Goal: Task Accomplishment & Management: Manage account settings

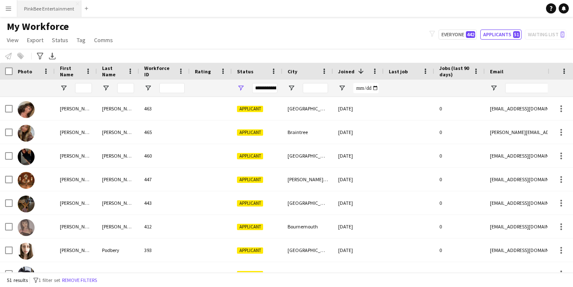
click at [57, 13] on button "PinkBee Entertainment Close" at bounding box center [49, 8] width 64 height 16
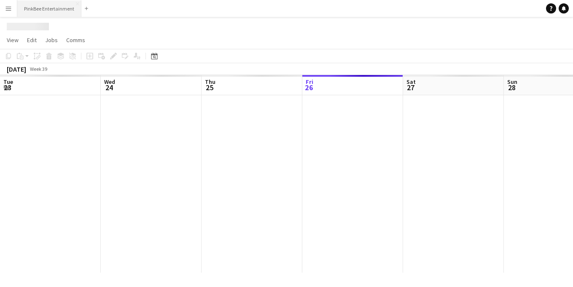
scroll to position [0, 202]
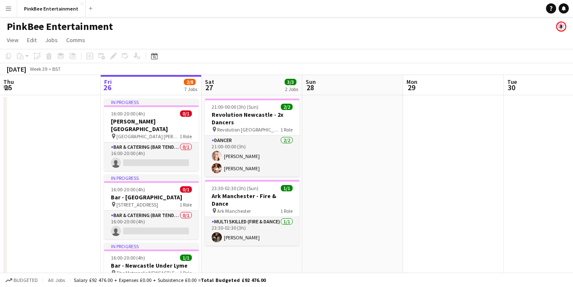
click at [5, 12] on button "Menu" at bounding box center [8, 8] width 17 height 17
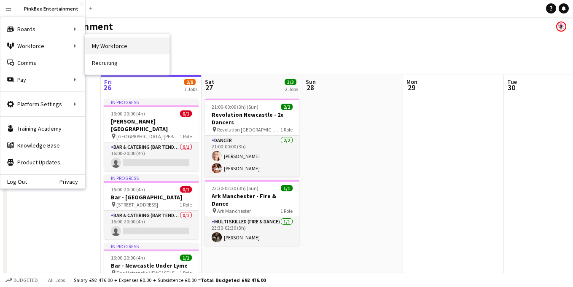
click at [127, 48] on link "My Workforce" at bounding box center [127, 46] width 84 height 17
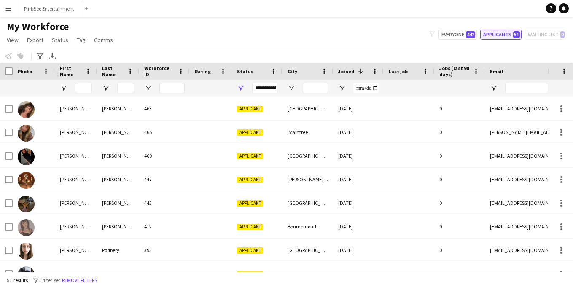
click at [499, 34] on button "Applicants 51" at bounding box center [500, 35] width 41 height 10
click at [456, 38] on button "Everyone 442" at bounding box center [457, 35] width 38 height 10
type input "**********"
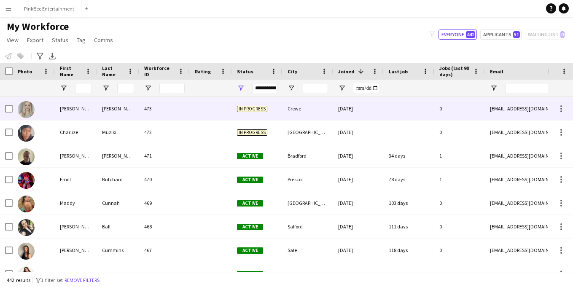
click at [222, 113] on div at bounding box center [211, 108] width 42 height 23
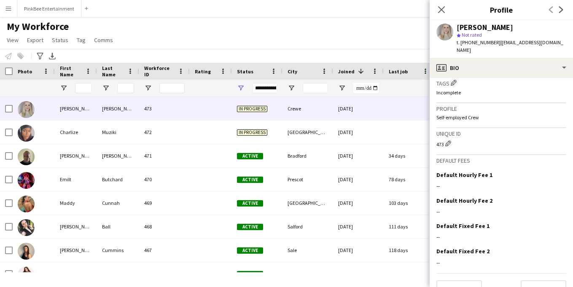
scroll to position [320, 0]
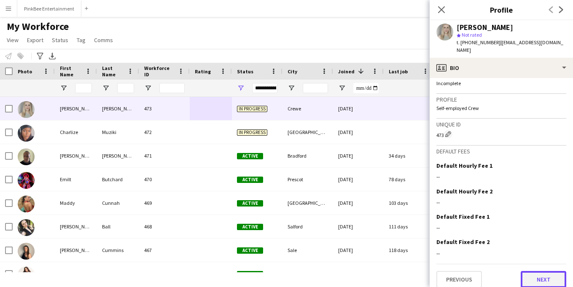
click at [530, 274] on button "Next" at bounding box center [544, 279] width 46 height 17
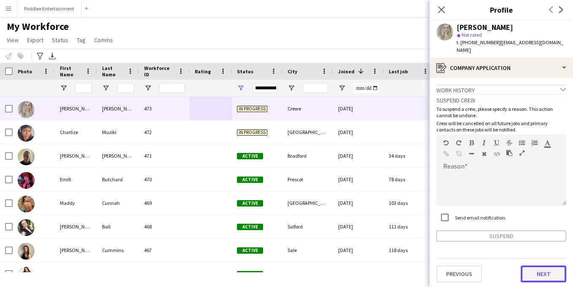
click at [549, 268] on button "Next" at bounding box center [544, 274] width 46 height 17
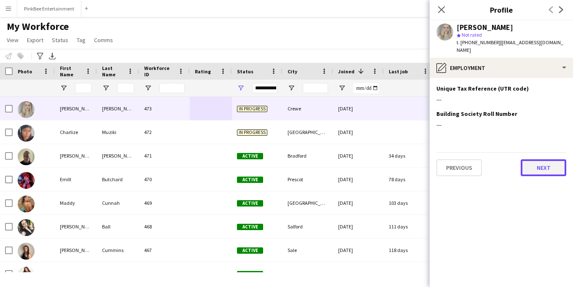
click at [549, 167] on button "Next" at bounding box center [544, 167] width 46 height 17
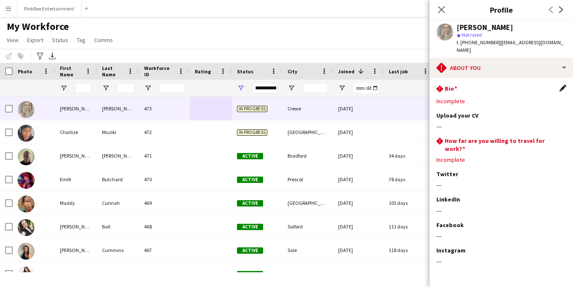
click at [559, 85] on app-icon "Edit this field" at bounding box center [562, 88] width 7 height 7
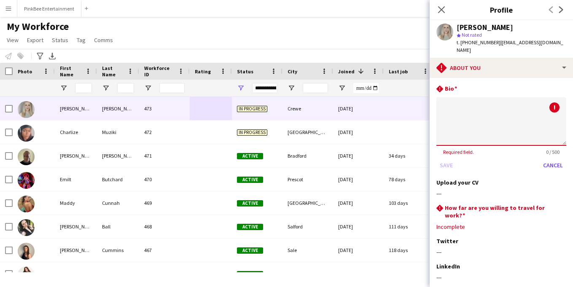
click at [557, 85] on div "rhombus-alert Bio" at bounding box center [501, 89] width 130 height 9
click at [508, 110] on textarea at bounding box center [501, 121] width 130 height 48
type textarea "******"
click at [562, 204] on div "rhombus-alert How far are you willing to travel for work? Edit this field" at bounding box center [501, 211] width 130 height 15
click at [563, 204] on div "rhombus-alert How far are you willing to travel for work? Edit this field" at bounding box center [501, 211] width 130 height 15
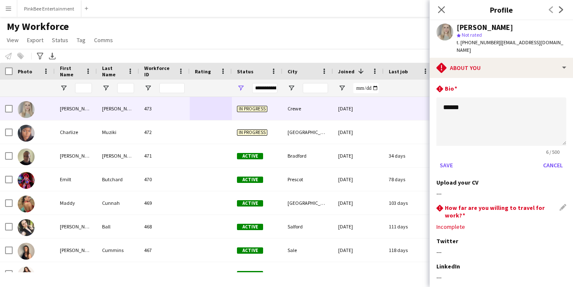
click at [528, 204] on h3 "How far are you willing to travel for work?" at bounding box center [502, 211] width 115 height 15
click at [456, 207] on div "rhombus-alert How far are you willing to travel for work? Edit this field Incom…" at bounding box center [501, 220] width 130 height 33
click at [456, 219] on div "rhombus-alert How far are you willing to travel for work? Edit this field Incom…" at bounding box center [501, 220] width 130 height 33
click at [562, 204] on div "rhombus-alert How far are you willing to travel for work? Edit this field" at bounding box center [501, 211] width 130 height 15
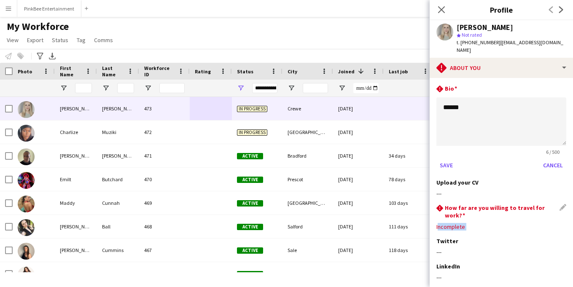
click at [562, 204] on div "rhombus-alert How far are you willing to travel for work? Edit this field" at bounding box center [501, 211] width 130 height 15
click at [445, 159] on button "Save" at bounding box center [446, 165] width 20 height 13
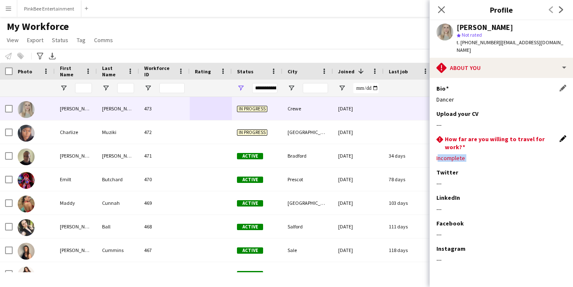
click at [564, 135] on app-icon "Edit this field" at bounding box center [562, 138] width 7 height 7
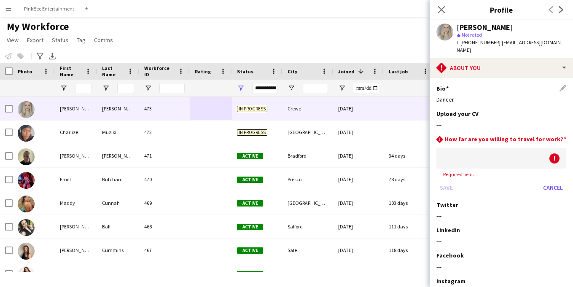
click at [478, 148] on div at bounding box center [492, 158] width 113 height 20
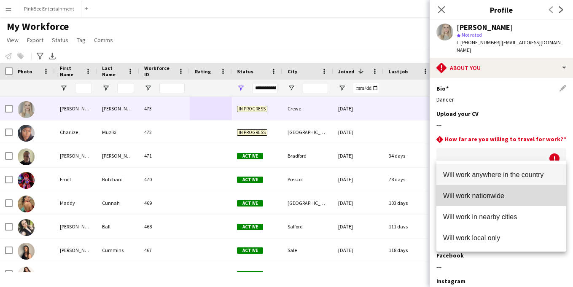
click at [485, 191] on mat-option "Will work nationwide" at bounding box center [501, 195] width 130 height 21
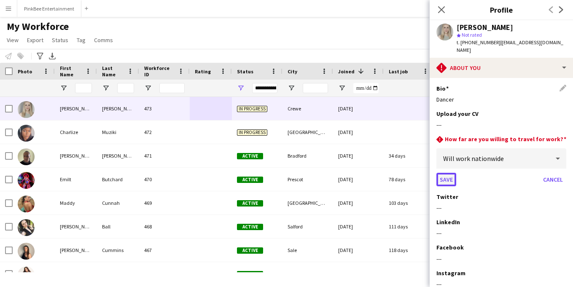
click at [447, 173] on button "Save" at bounding box center [446, 179] width 20 height 13
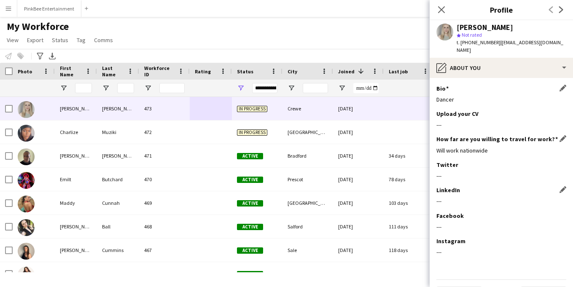
scroll to position [16, 0]
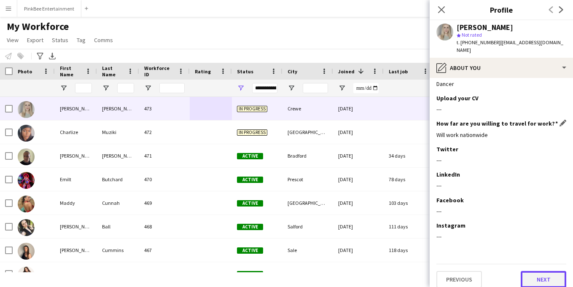
click at [543, 271] on button "Next" at bounding box center [544, 279] width 46 height 17
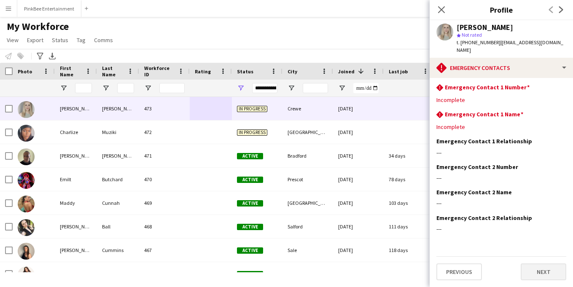
scroll to position [0, 0]
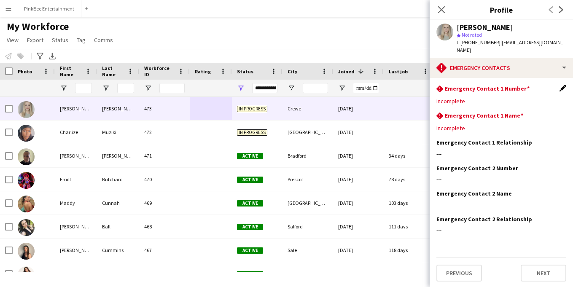
click at [563, 85] on app-icon "Edit this field" at bounding box center [562, 88] width 7 height 7
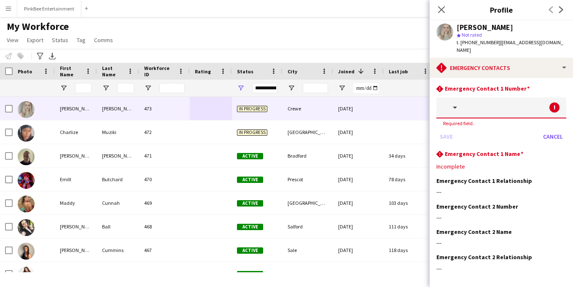
click at [476, 106] on input "text" at bounding box center [514, 107] width 104 height 21
type input "*"
type input "**********"
click at [449, 130] on div "Save Cancel" at bounding box center [501, 136] width 130 height 13
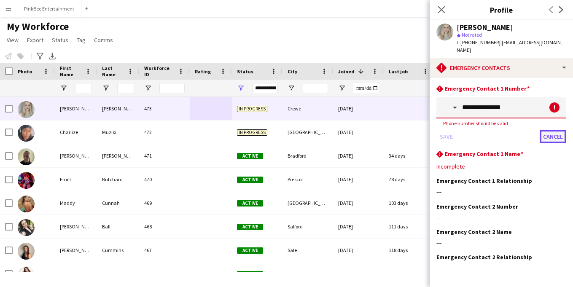
click at [549, 130] on button "Cancel" at bounding box center [553, 136] width 27 height 13
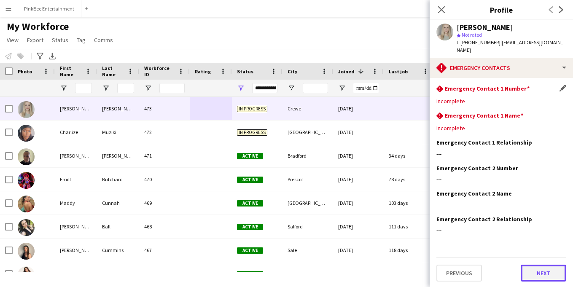
click at [542, 270] on button "Next" at bounding box center [544, 273] width 46 height 17
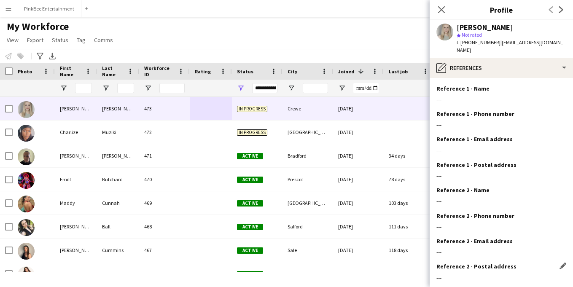
scroll to position [41, 0]
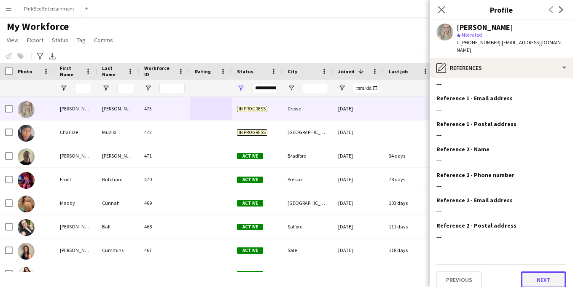
click at [551, 271] on button "Next" at bounding box center [544, 279] width 46 height 17
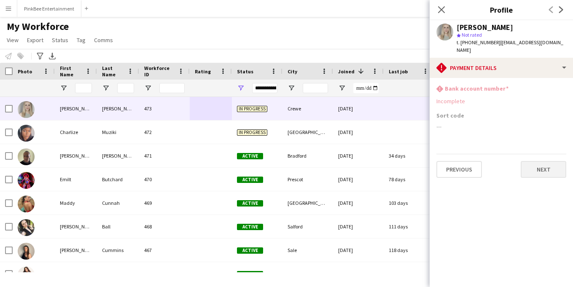
scroll to position [0, 0]
click at [545, 161] on button "Next" at bounding box center [544, 169] width 46 height 17
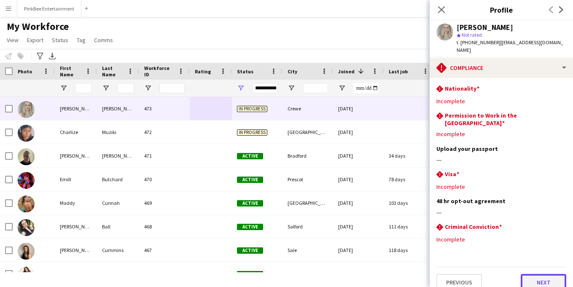
click at [543, 274] on button "Next" at bounding box center [544, 282] width 46 height 17
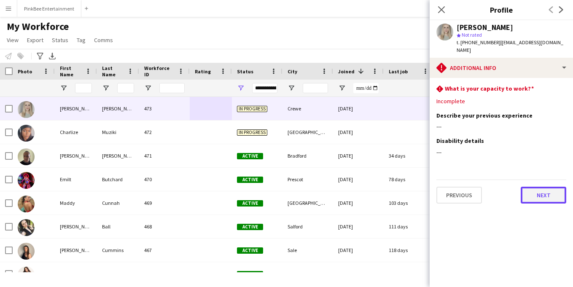
click at [547, 195] on button "Next" at bounding box center [544, 195] width 46 height 17
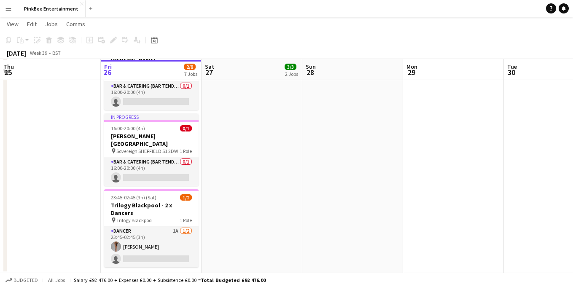
scroll to position [341, 0]
click at [8, 8] on app-icon "Menu" at bounding box center [8, 8] width 7 height 7
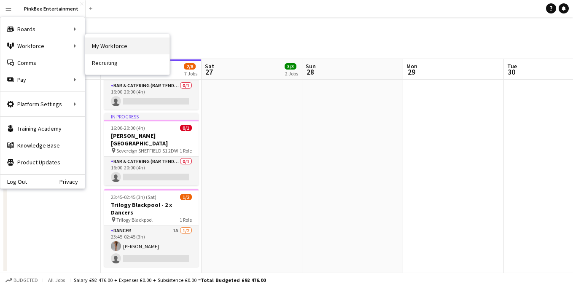
click at [102, 47] on link "My Workforce" at bounding box center [127, 46] width 84 height 17
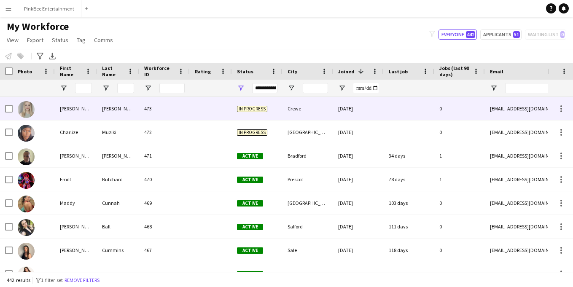
click at [173, 110] on div "473" at bounding box center [164, 108] width 51 height 23
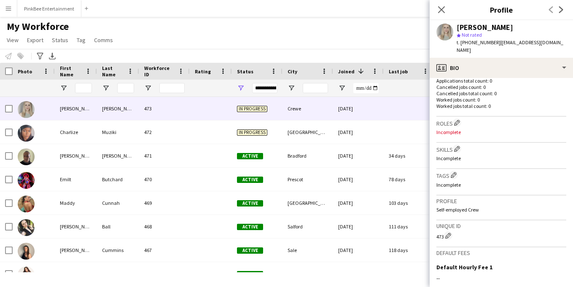
scroll to position [124, 0]
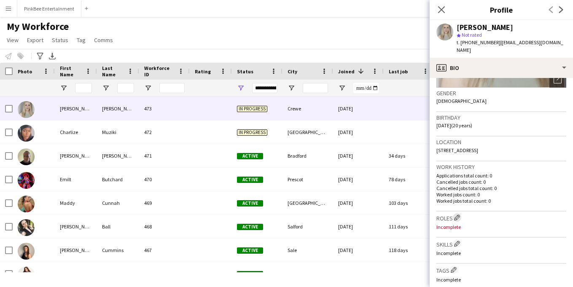
click at [455, 215] on app-icon "Edit crew company roles" at bounding box center [457, 218] width 6 height 6
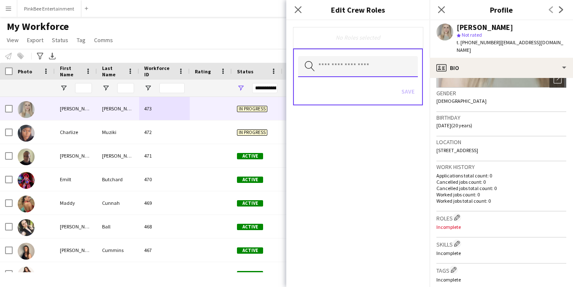
click at [366, 64] on input "text" at bounding box center [358, 66] width 120 height 21
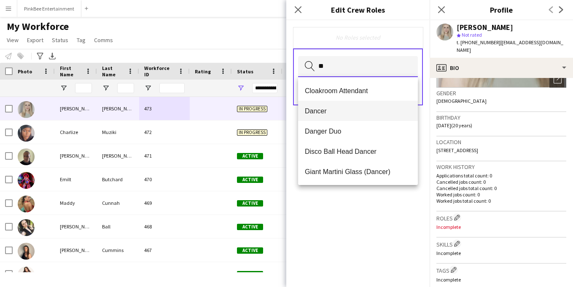
type input "**"
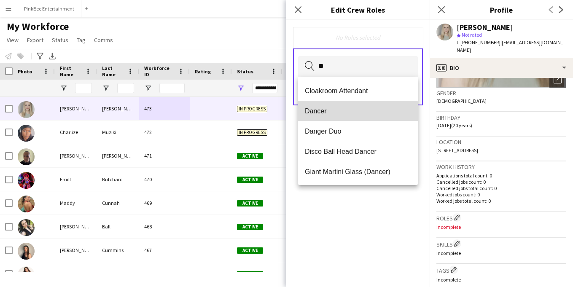
click at [339, 116] on mat-option "Dancer" at bounding box center [358, 111] width 120 height 20
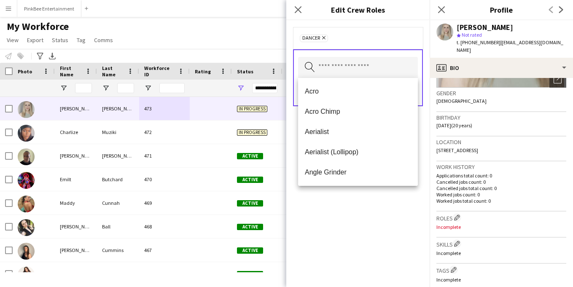
click at [385, 38] on div "Dancer Remove" at bounding box center [358, 38] width 116 height 8
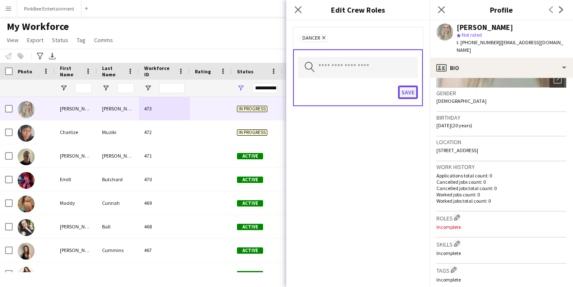
click at [407, 94] on button "Save" at bounding box center [408, 92] width 20 height 13
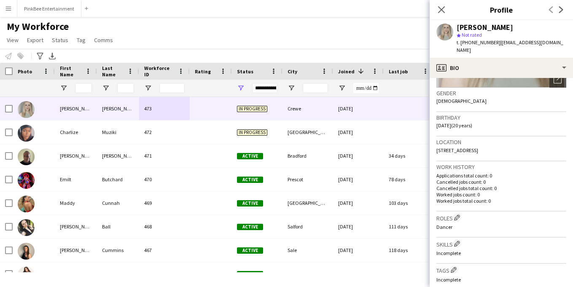
scroll to position [320, 0]
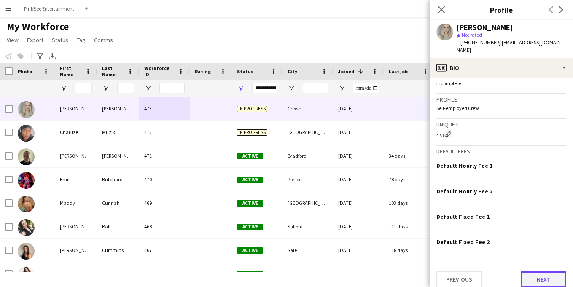
click at [542, 276] on button "Next" at bounding box center [544, 279] width 46 height 17
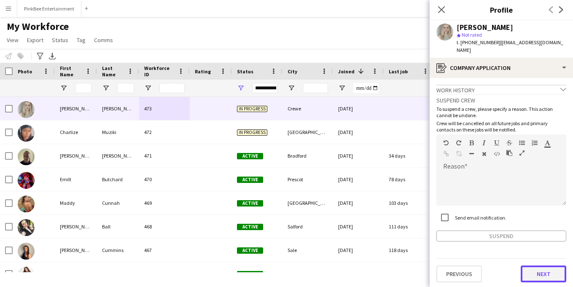
click at [548, 266] on button "Next" at bounding box center [544, 274] width 46 height 17
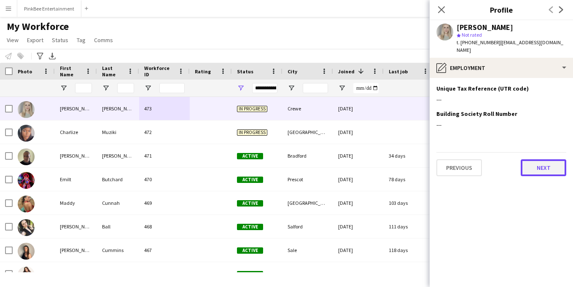
click at [540, 163] on button "Next" at bounding box center [544, 167] width 46 height 17
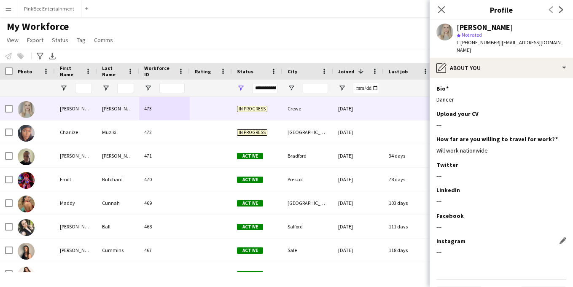
scroll to position [16, 0]
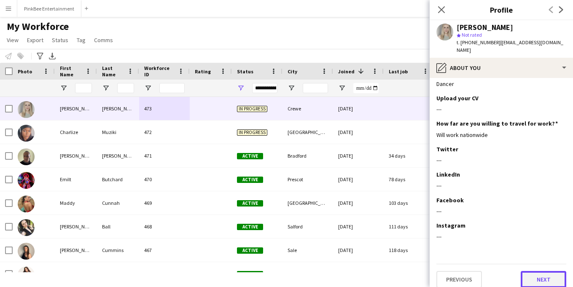
click at [545, 279] on button "Next" at bounding box center [544, 279] width 46 height 17
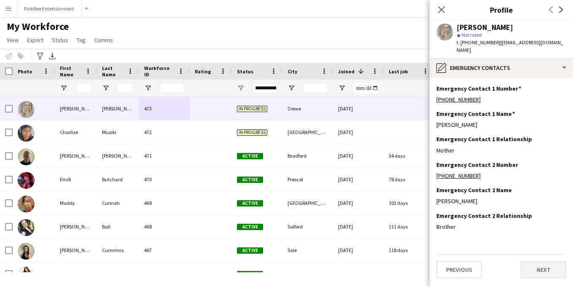
scroll to position [0, 0]
click at [541, 261] on button "Next" at bounding box center [544, 269] width 46 height 17
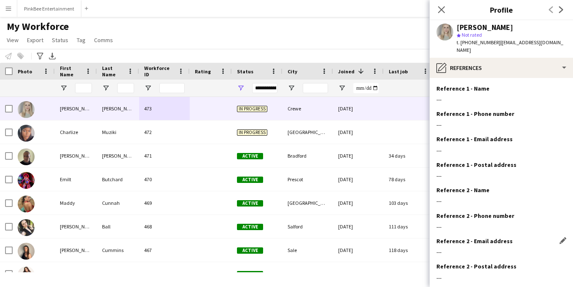
scroll to position [41, 0]
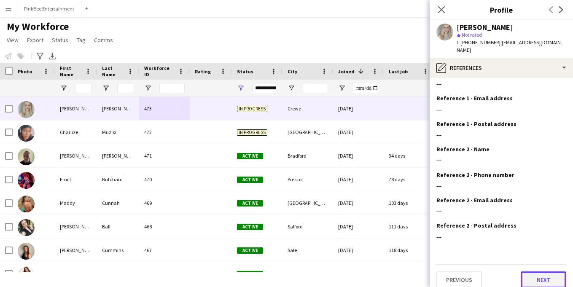
click at [545, 273] on button "Next" at bounding box center [544, 279] width 46 height 17
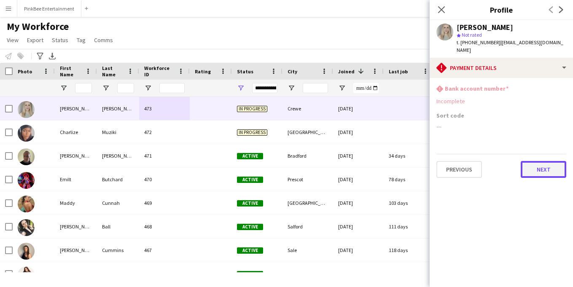
click at [543, 161] on button "Next" at bounding box center [544, 169] width 46 height 17
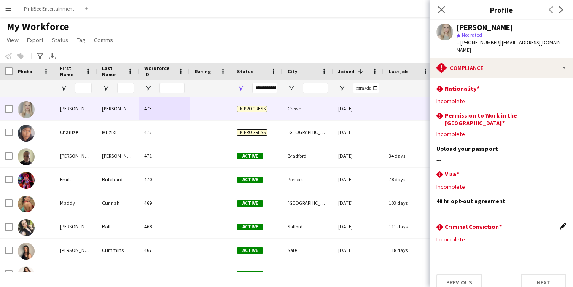
click at [561, 223] on app-icon "Edit this field" at bounding box center [562, 226] width 7 height 7
click at [449, 276] on button "Save" at bounding box center [446, 282] width 20 height 13
click at [560, 170] on app-icon "Edit this field" at bounding box center [562, 173] width 7 height 7
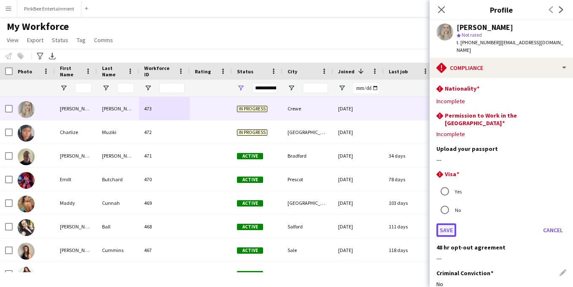
click at [448, 223] on button "Save" at bounding box center [446, 229] width 20 height 13
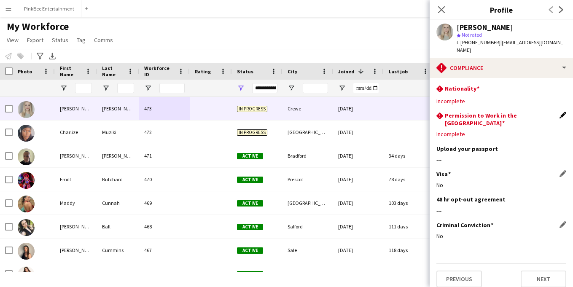
click at [562, 112] on app-icon "Edit this field" at bounding box center [562, 115] width 7 height 7
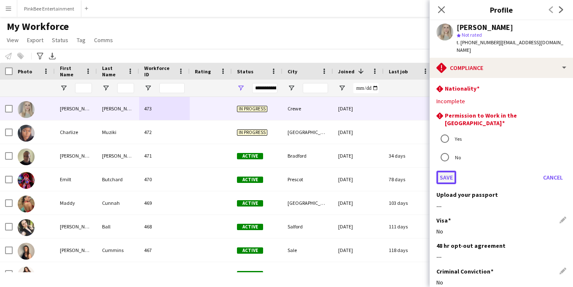
click at [442, 171] on button "Save" at bounding box center [446, 177] width 20 height 13
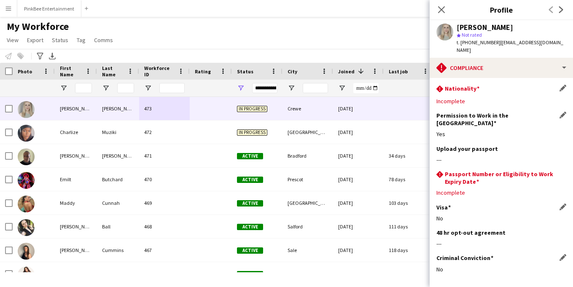
click at [486, 85] on div "rhombus-alert Nationality Edit this field" at bounding box center [501, 89] width 130 height 9
click at [564, 85] on app-icon "Edit this field" at bounding box center [562, 88] width 7 height 7
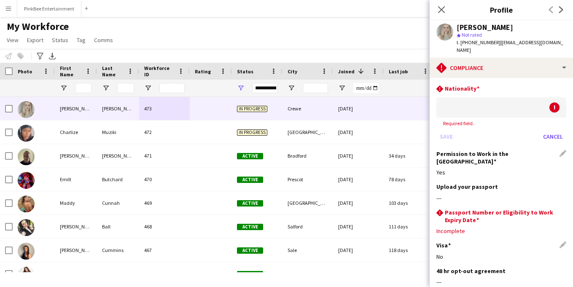
click at [461, 107] on div at bounding box center [492, 107] width 113 height 20
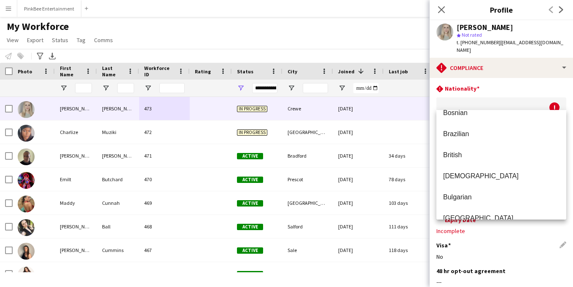
scroll to position [529, 0]
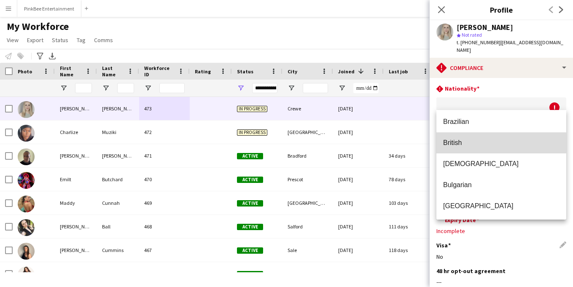
click at [462, 143] on span "British" at bounding box center [501, 143] width 116 height 8
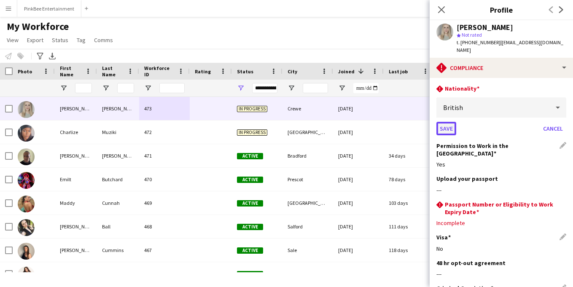
click at [445, 122] on button "Save" at bounding box center [446, 128] width 20 height 13
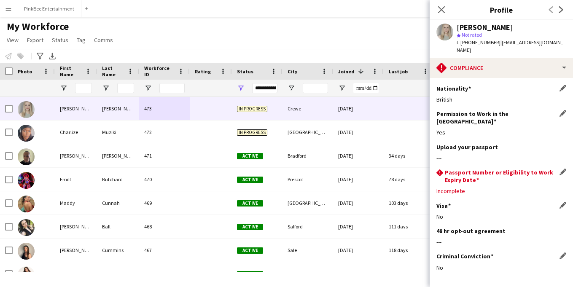
click at [558, 169] on h3 "Passport Number or Eligibility to Work Expiry Date" at bounding box center [502, 176] width 115 height 15
click at [562, 169] on app-icon "Edit this field" at bounding box center [562, 172] width 7 height 7
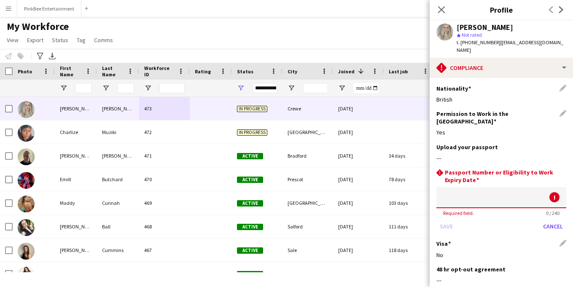
click at [482, 189] on input at bounding box center [501, 197] width 130 height 21
type input "********"
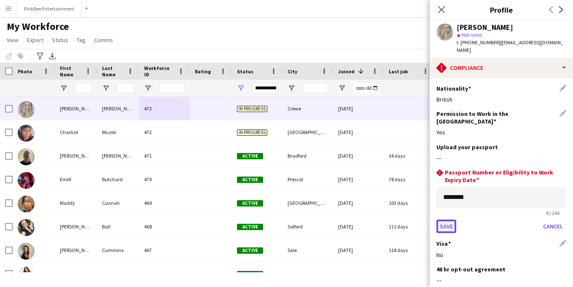
click at [446, 220] on button "Save" at bounding box center [446, 226] width 20 height 13
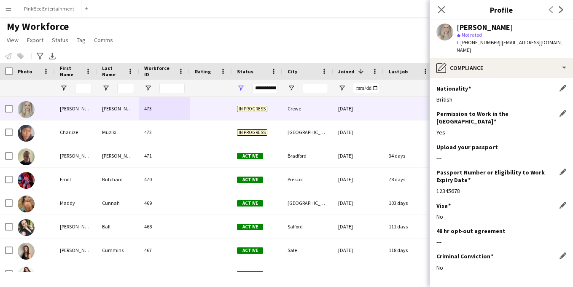
scroll to position [23, 0]
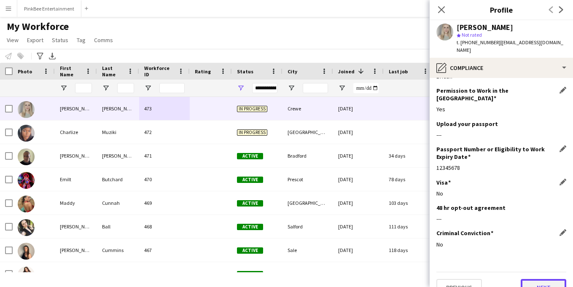
click at [545, 279] on button "Next" at bounding box center [544, 287] width 46 height 17
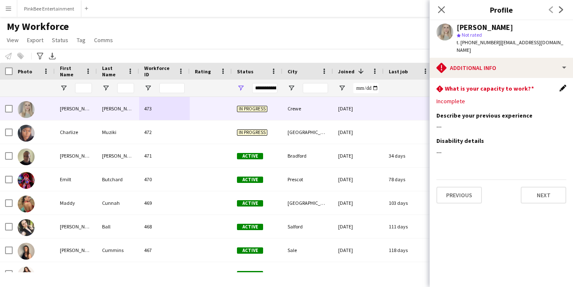
click at [561, 85] on app-icon "Edit this field" at bounding box center [562, 88] width 7 height 7
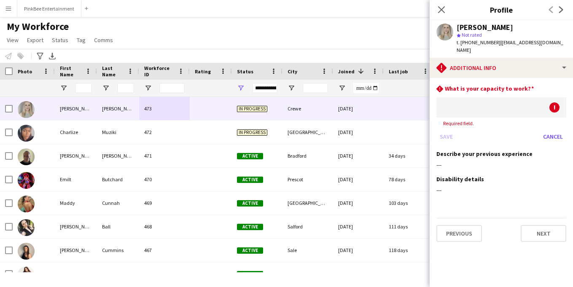
click at [477, 98] on div at bounding box center [492, 107] width 113 height 20
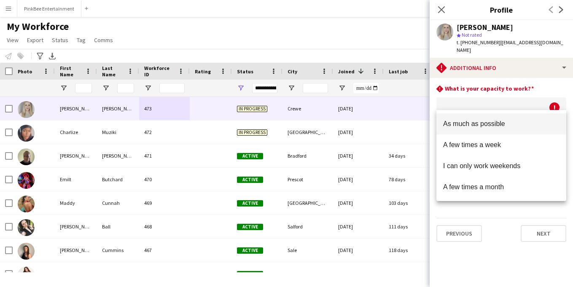
click at [481, 126] on span "As much as possible" at bounding box center [501, 124] width 116 height 8
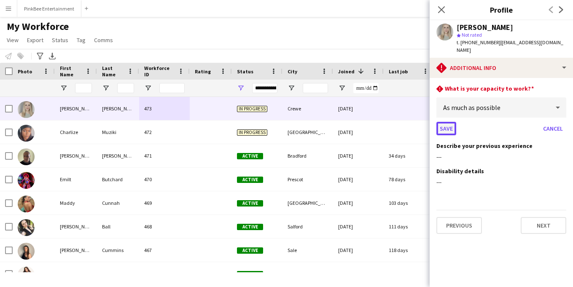
click at [445, 122] on button "Save" at bounding box center [446, 128] width 20 height 13
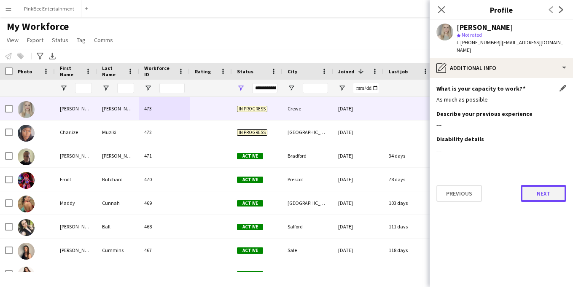
click at [547, 191] on button "Next" at bounding box center [544, 193] width 46 height 17
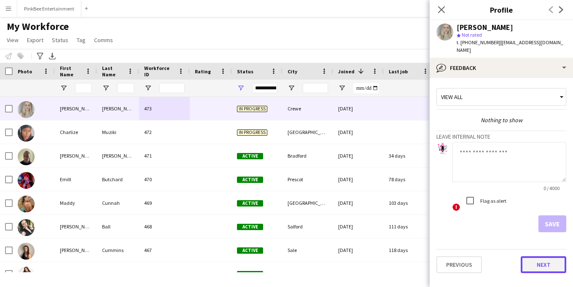
click at [545, 258] on button "Next" at bounding box center [544, 264] width 46 height 17
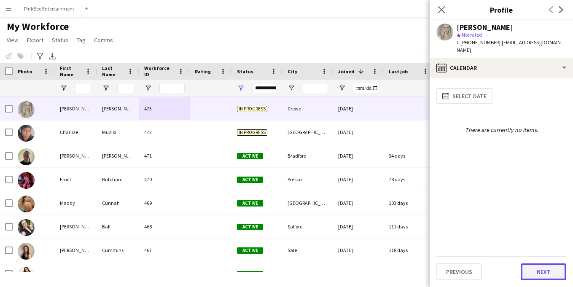
click at [543, 269] on button "Next" at bounding box center [544, 271] width 46 height 17
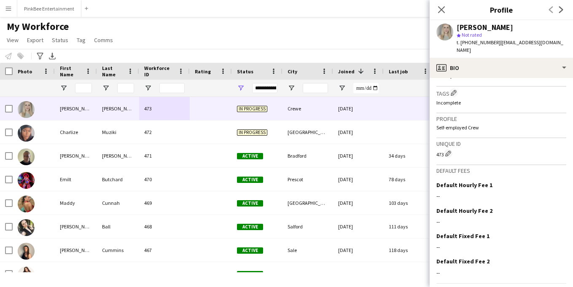
scroll to position [320, 0]
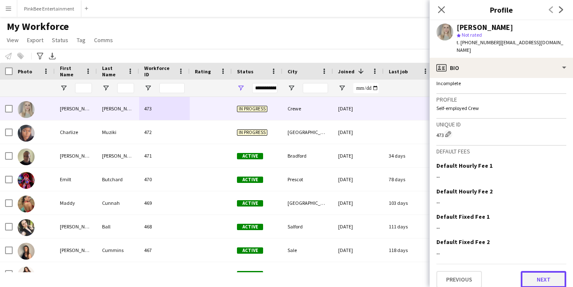
click at [541, 271] on button "Next" at bounding box center [544, 279] width 46 height 17
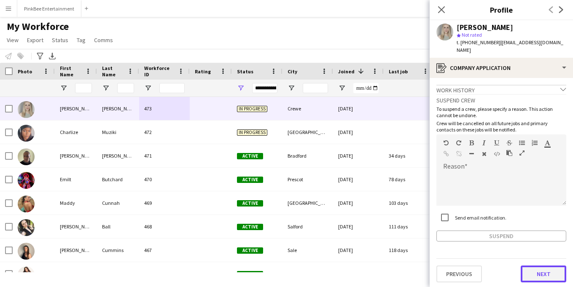
click at [543, 272] on button "Next" at bounding box center [544, 274] width 46 height 17
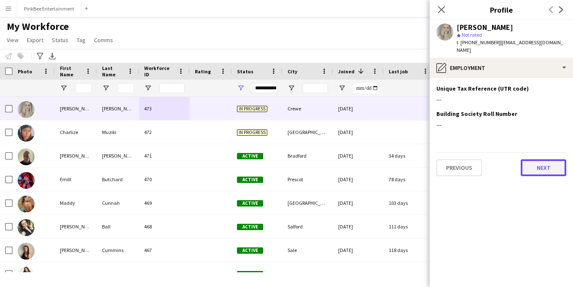
click at [541, 159] on button "Next" at bounding box center [544, 167] width 46 height 17
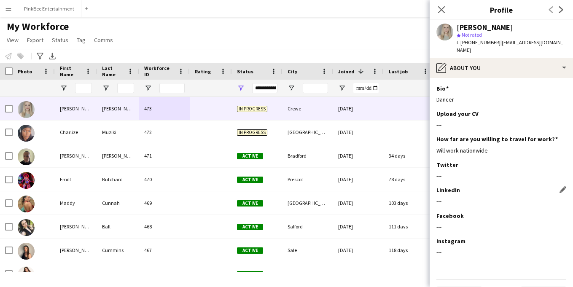
scroll to position [16, 0]
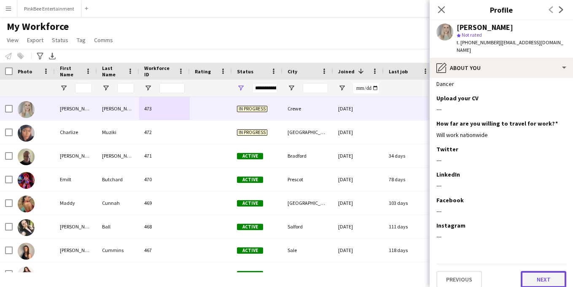
click at [543, 271] on button "Next" at bounding box center [544, 279] width 46 height 17
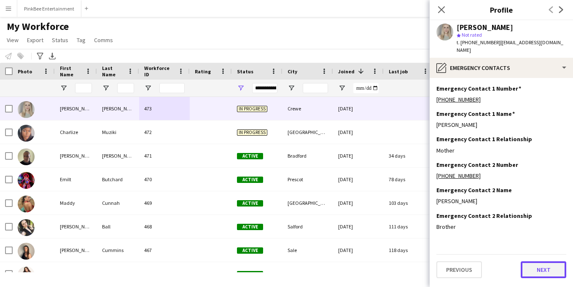
click at [543, 269] on button "Next" at bounding box center [544, 269] width 46 height 17
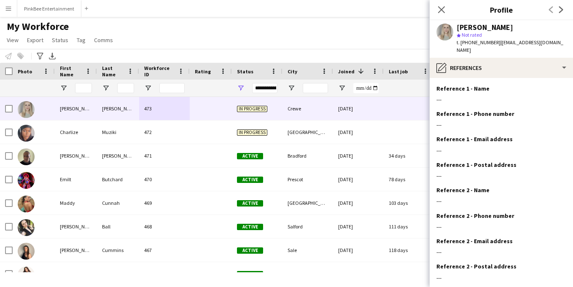
scroll to position [41, 0]
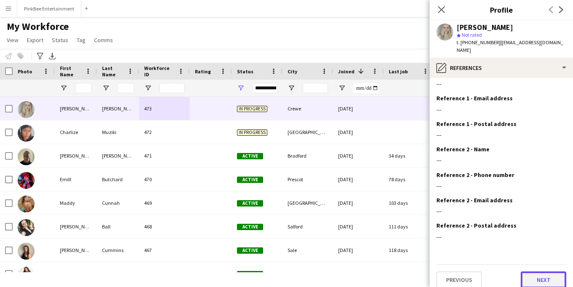
click at [543, 276] on button "Next" at bounding box center [544, 279] width 46 height 17
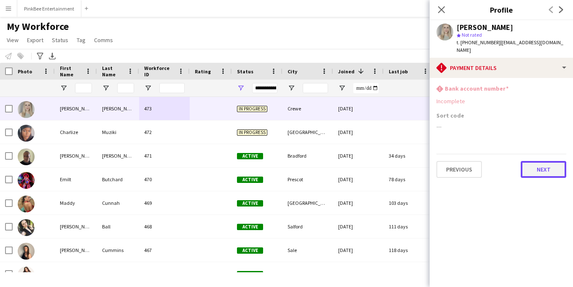
click at [536, 161] on button "Next" at bounding box center [544, 169] width 46 height 17
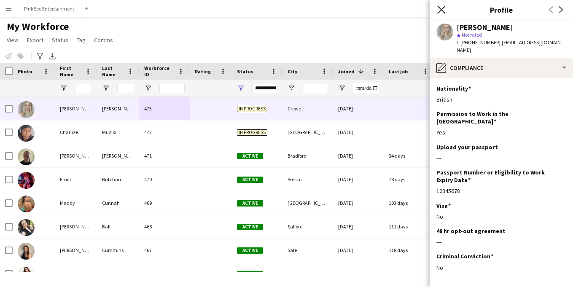
click at [442, 8] on icon at bounding box center [441, 9] width 8 height 8
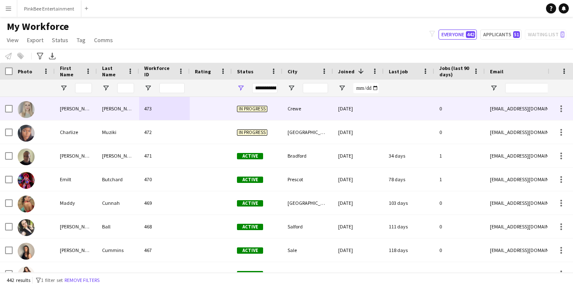
click at [218, 102] on div at bounding box center [211, 108] width 42 height 23
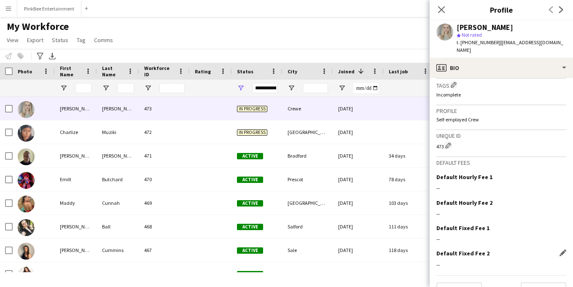
scroll to position [320, 0]
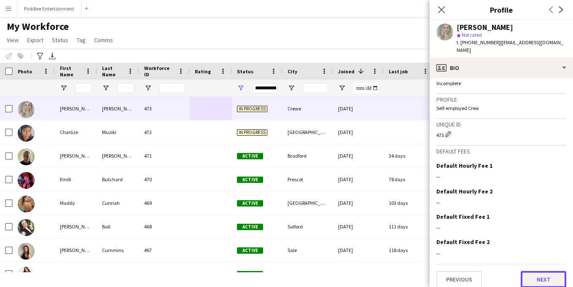
click at [543, 274] on button "Next" at bounding box center [544, 279] width 46 height 17
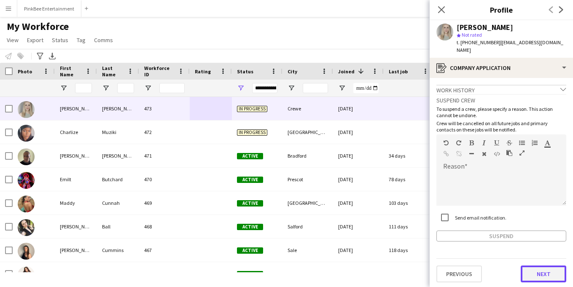
click at [540, 266] on button "Next" at bounding box center [544, 274] width 46 height 17
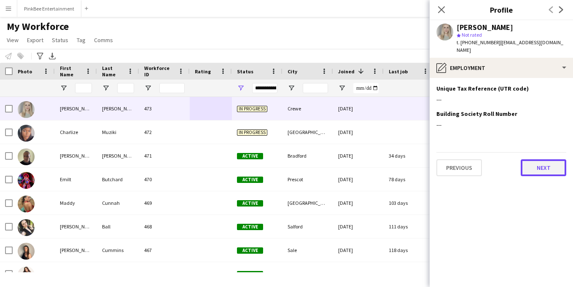
click at [546, 161] on button "Next" at bounding box center [544, 167] width 46 height 17
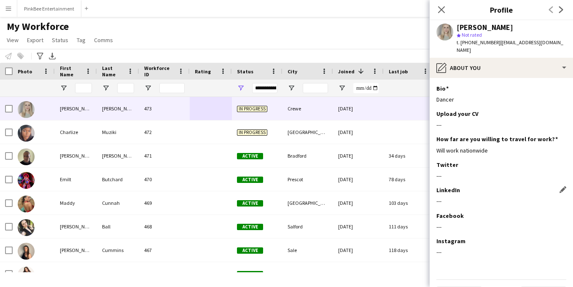
scroll to position [16, 0]
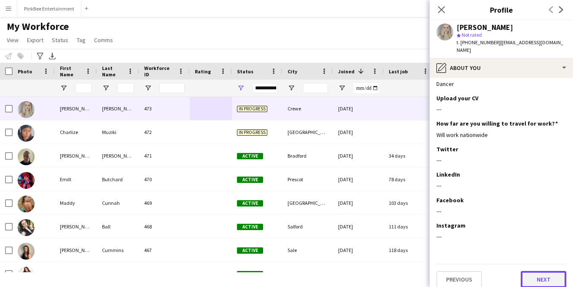
click at [555, 275] on button "Next" at bounding box center [544, 279] width 46 height 17
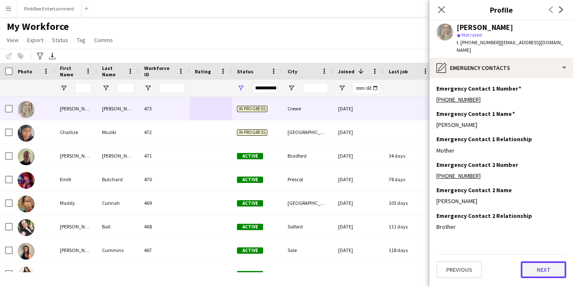
click at [545, 264] on button "Next" at bounding box center [544, 269] width 46 height 17
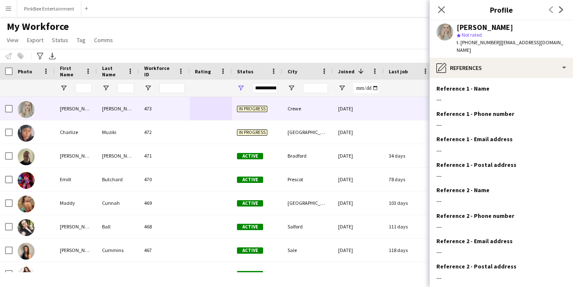
scroll to position [41, 0]
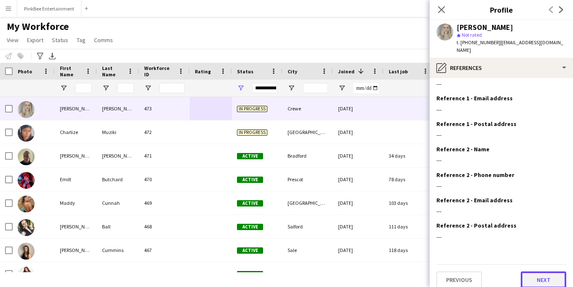
click at [551, 271] on button "Next" at bounding box center [544, 279] width 46 height 17
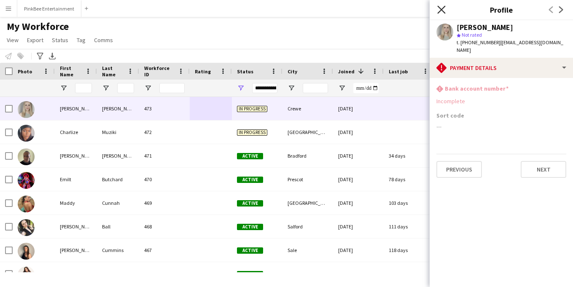
click at [439, 7] on icon at bounding box center [441, 9] width 8 height 8
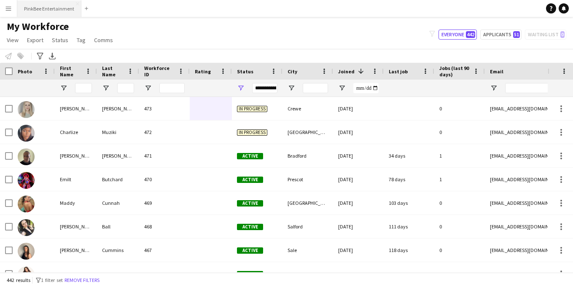
click at [56, 5] on button "PinkBee Entertainment Close" at bounding box center [49, 8] width 64 height 16
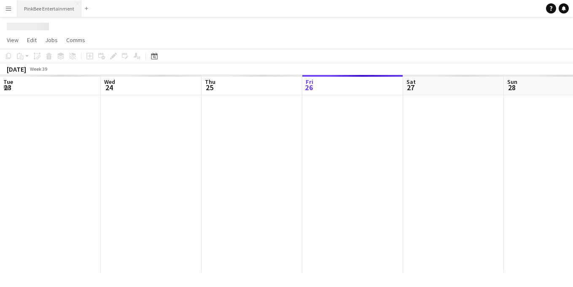
scroll to position [0, 202]
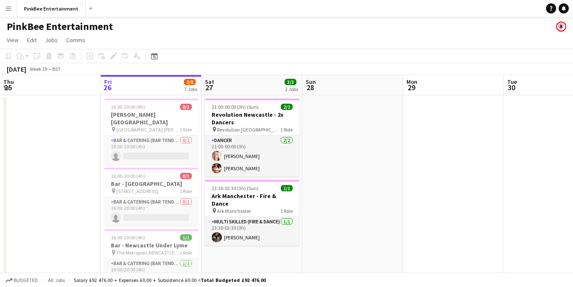
click at [3, 11] on button "Menu" at bounding box center [8, 8] width 17 height 17
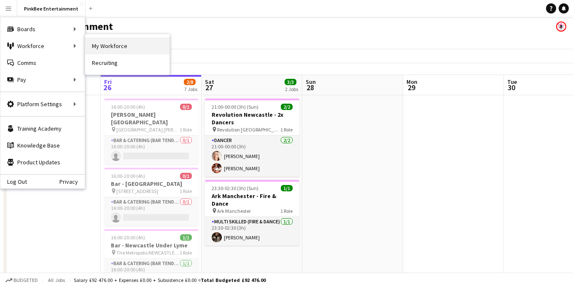
click at [137, 45] on link "My Workforce" at bounding box center [127, 46] width 84 height 17
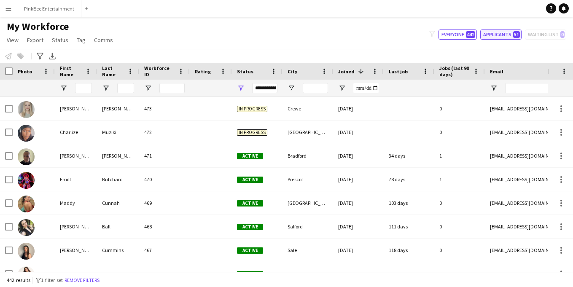
click at [502, 35] on button "Applicants 51" at bounding box center [500, 35] width 41 height 10
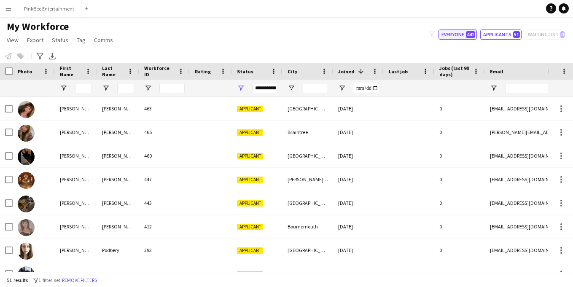
click at [470, 30] on button "Everyone 442" at bounding box center [457, 35] width 38 height 10
type input "**********"
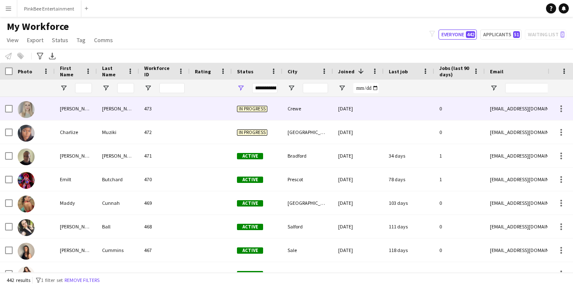
click at [157, 109] on div "473" at bounding box center [164, 108] width 51 height 23
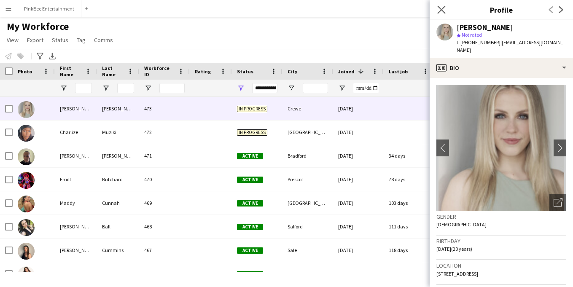
click at [442, 14] on app-icon "Close pop-in" at bounding box center [441, 10] width 12 height 12
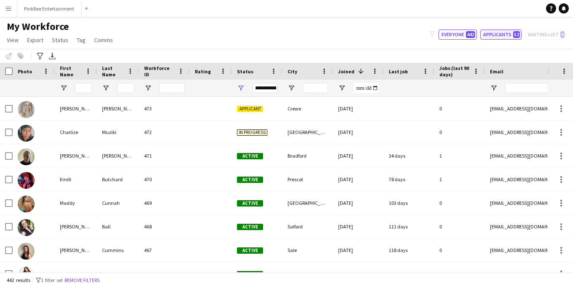
click at [496, 35] on button "Applicants 52" at bounding box center [500, 35] width 41 height 10
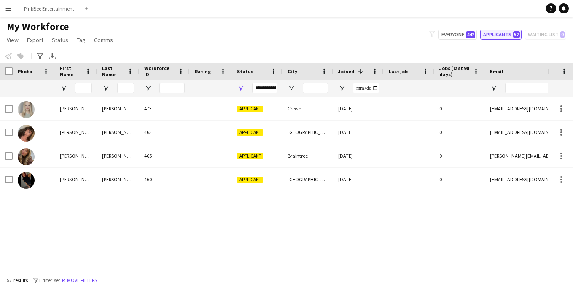
type input "**********"
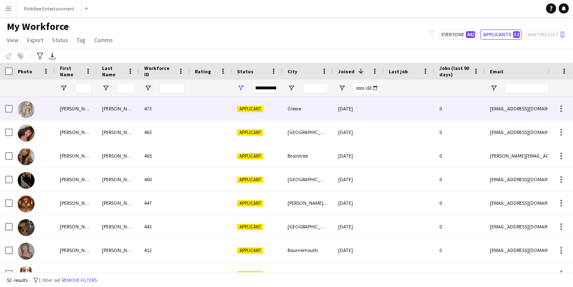
click at [200, 110] on div at bounding box center [211, 108] width 42 height 23
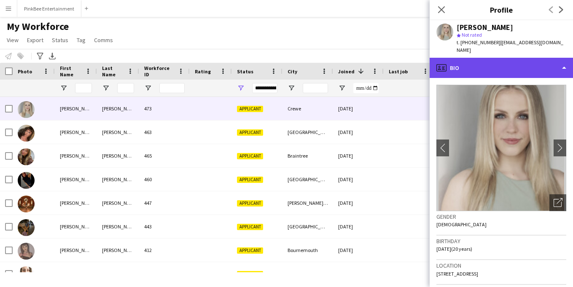
click at [494, 61] on div "profile Bio" at bounding box center [501, 68] width 143 height 20
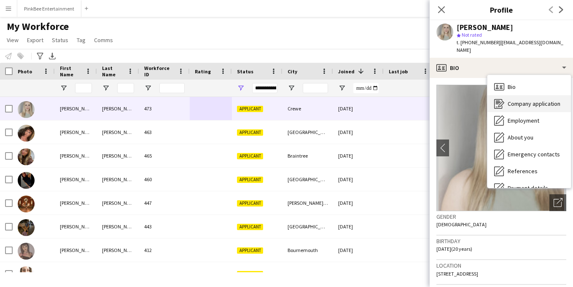
click at [505, 95] on div "Company application Company application" at bounding box center [528, 103] width 83 height 17
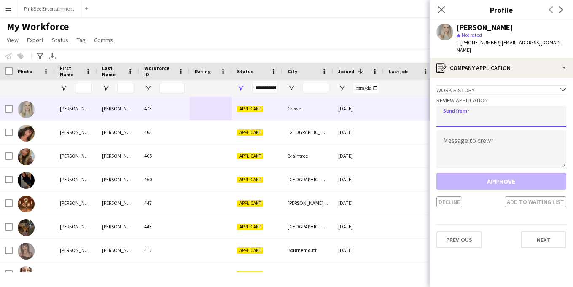
click at [457, 111] on input "email" at bounding box center [501, 116] width 130 height 21
type input "**********"
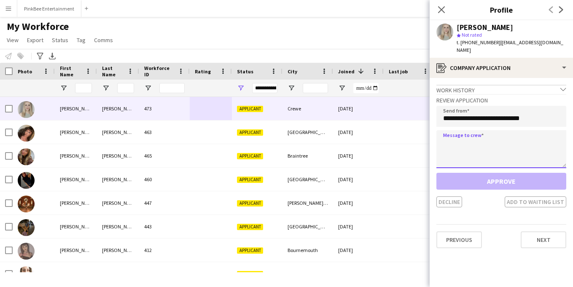
click at [465, 130] on textarea at bounding box center [501, 149] width 130 height 38
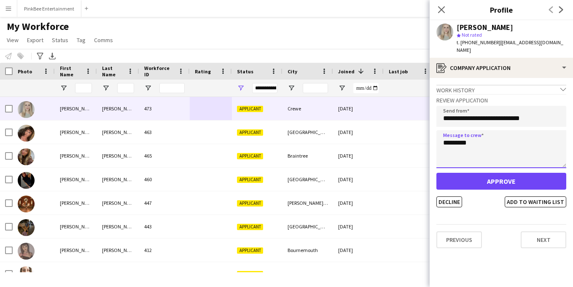
type textarea "*********"
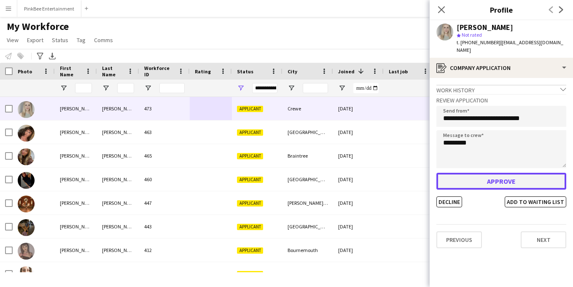
click at [475, 174] on button "Approve" at bounding box center [501, 181] width 130 height 17
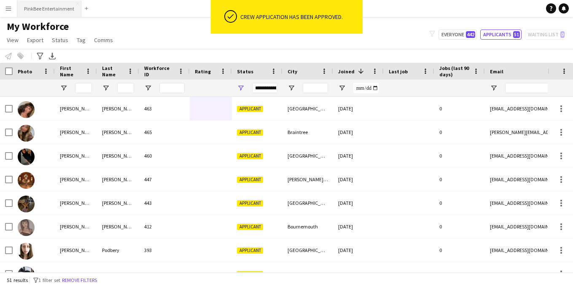
click at [56, 11] on button "PinkBee Entertainment Close" at bounding box center [49, 8] width 64 height 16
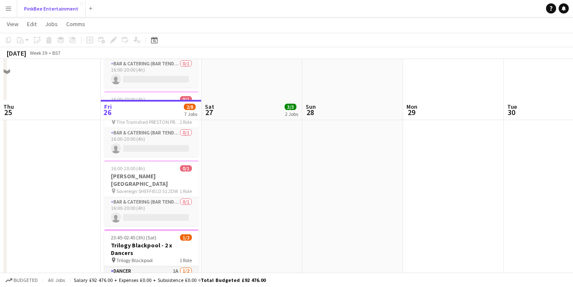
scroll to position [301, 0]
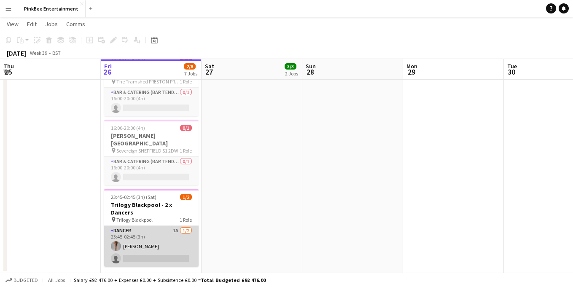
click at [154, 226] on app-card-role "Dancer 1A 1/2 23:45-02:45 (3h) Katie Brown single-neutral-actions" at bounding box center [151, 246] width 94 height 41
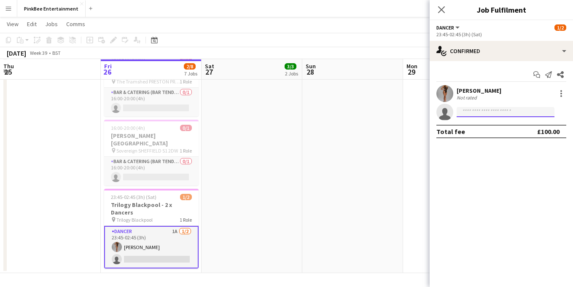
click at [468, 113] on input at bounding box center [506, 112] width 98 height 10
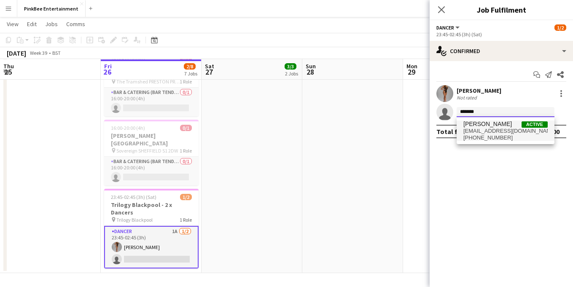
type input "*******"
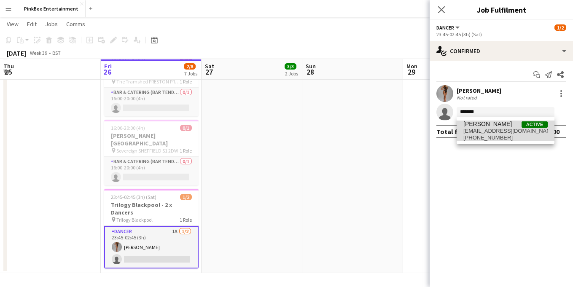
click at [484, 133] on span "[EMAIL_ADDRESS][DOMAIN_NAME]" at bounding box center [505, 131] width 84 height 7
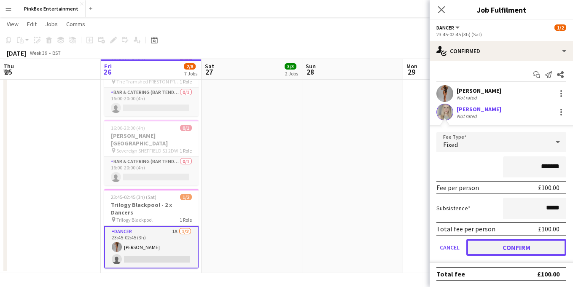
click at [519, 245] on button "Confirm" at bounding box center [516, 247] width 100 height 17
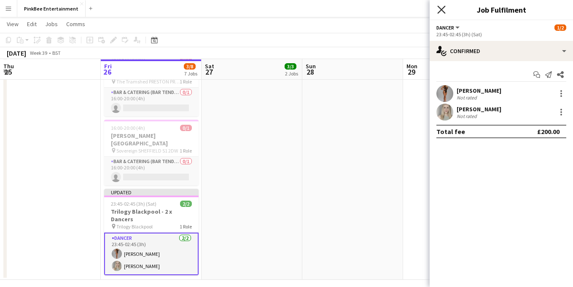
click at [441, 11] on icon "Close pop-in" at bounding box center [441, 9] width 8 height 8
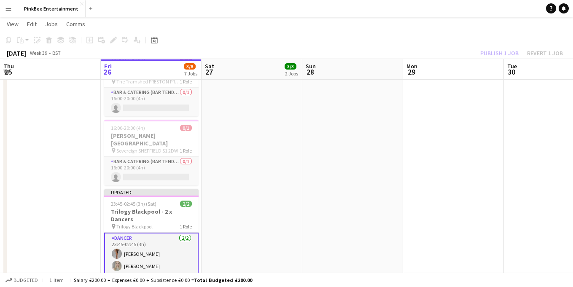
click at [499, 52] on div "Publish 1 job Revert 1 job" at bounding box center [521, 53] width 103 height 11
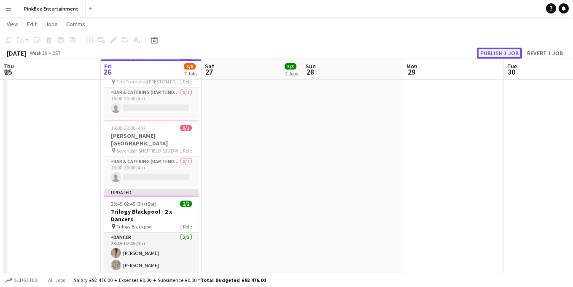
click at [499, 52] on button "Publish 1 job" at bounding box center [499, 53] width 45 height 11
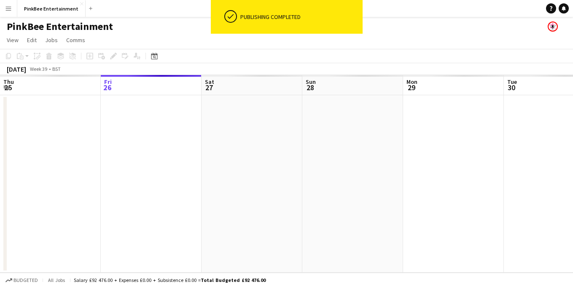
scroll to position [0, 0]
